Goal: Task Accomplishment & Management: Manage account settings

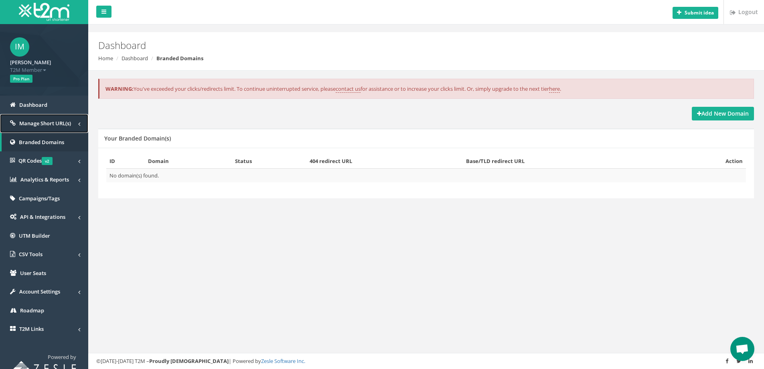
click at [37, 126] on span "Manage Short URL(s)" at bounding box center [45, 123] width 52 height 7
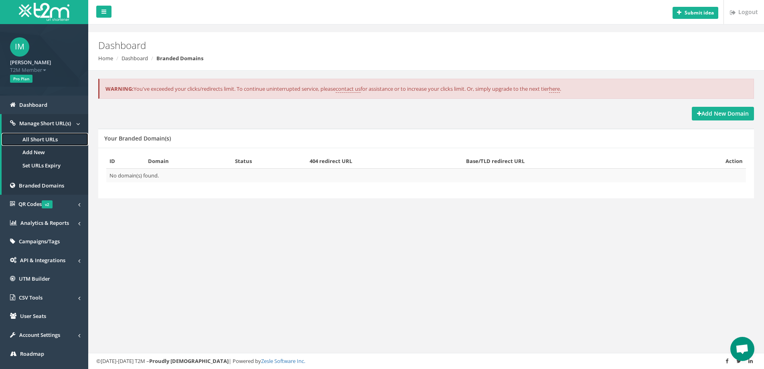
click at [39, 138] on link "All Short URLs" at bounding box center [45, 139] width 87 height 13
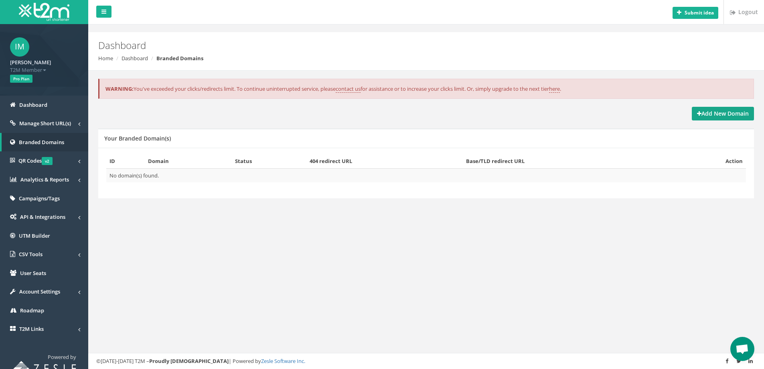
click at [711, 114] on strong "Add New Domain" at bounding box center [723, 114] width 52 height 8
